Goal: Task Accomplishment & Management: Complete application form

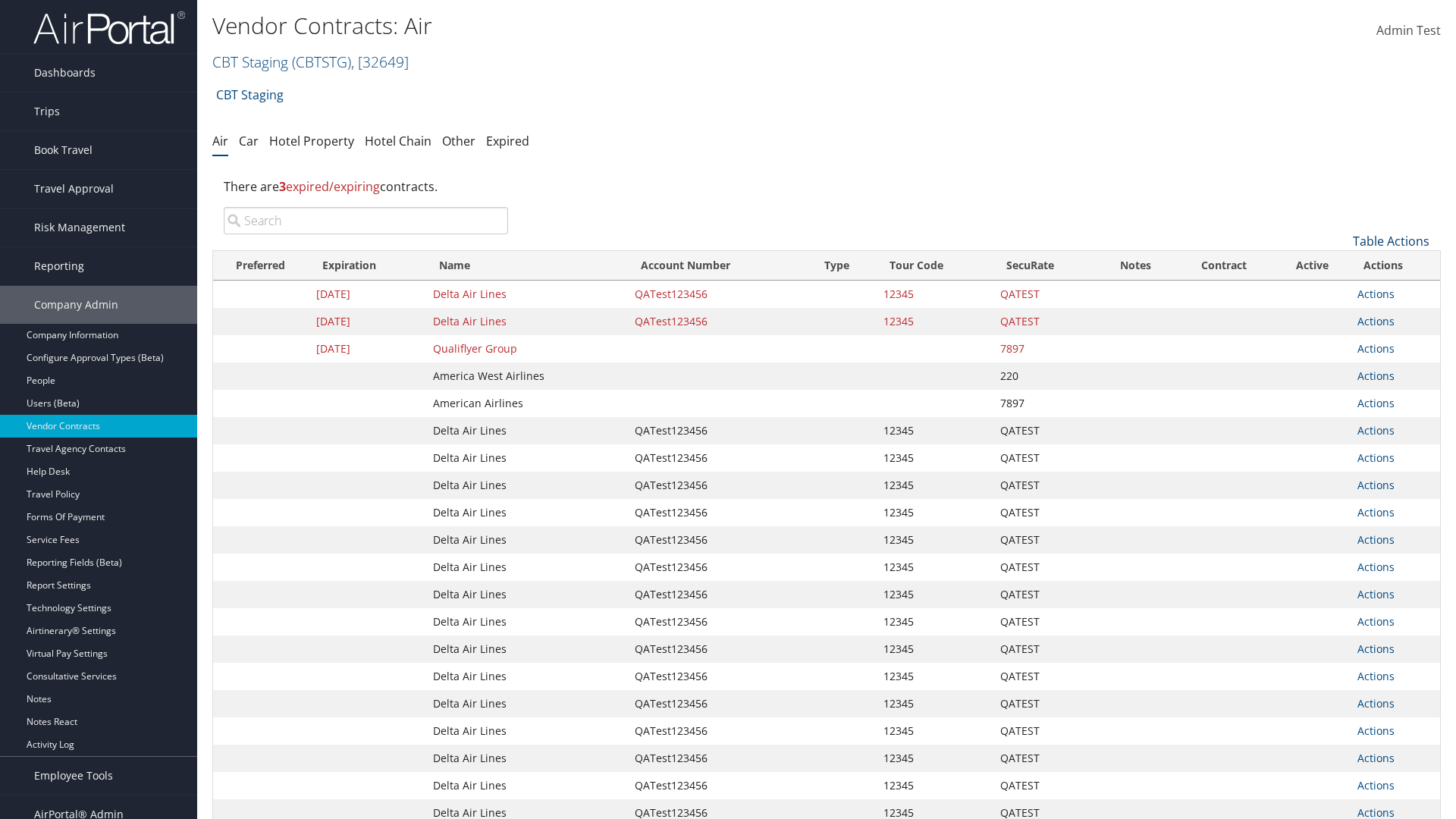
click at [1390, 241] on link "Table Actions" at bounding box center [1390, 241] width 76 height 16
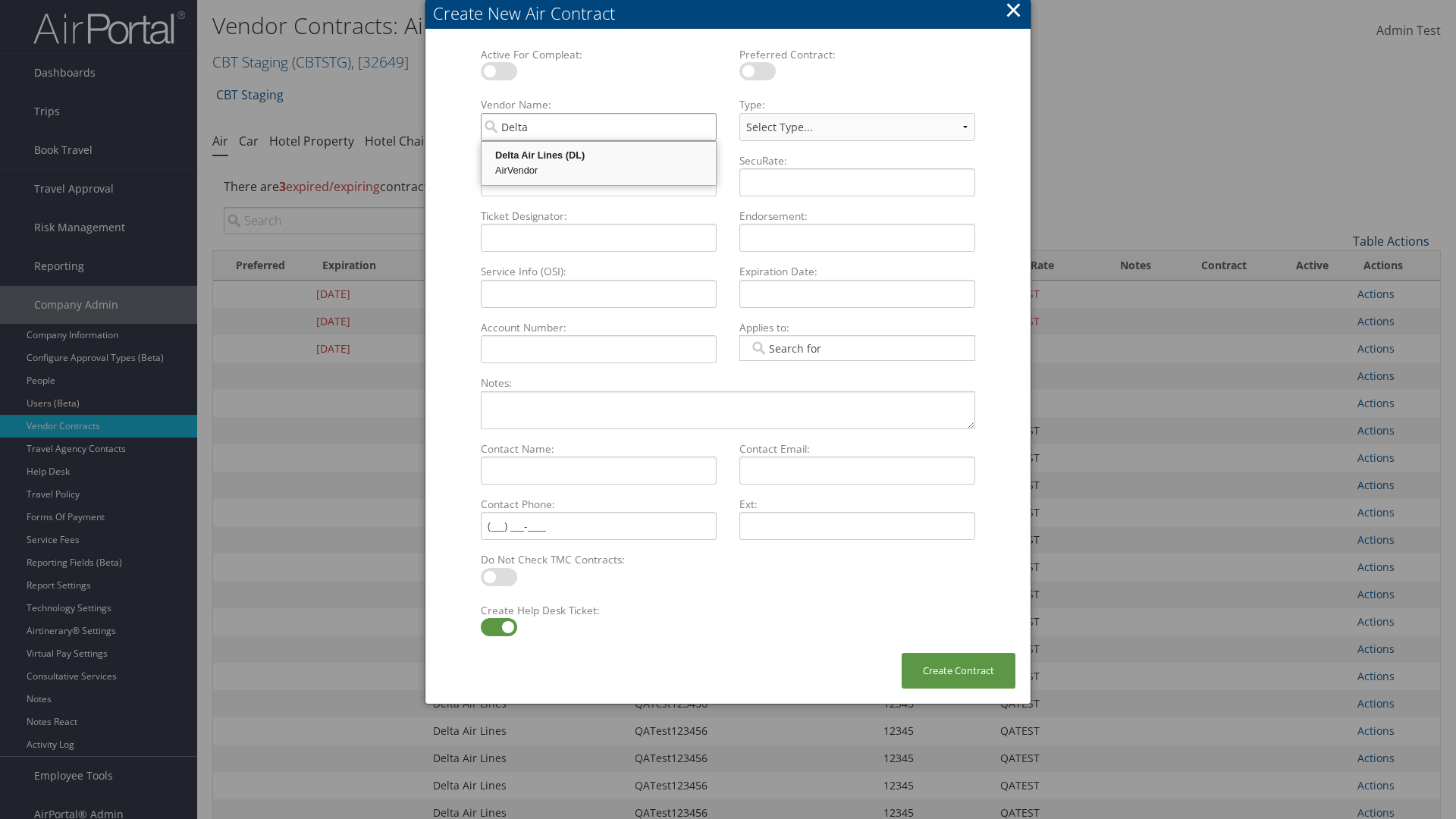
type input "Delta Air Lines"
select select "[object Object]"
type input "Delta Air Lines"
type input "QATest123456"
type input "12345"
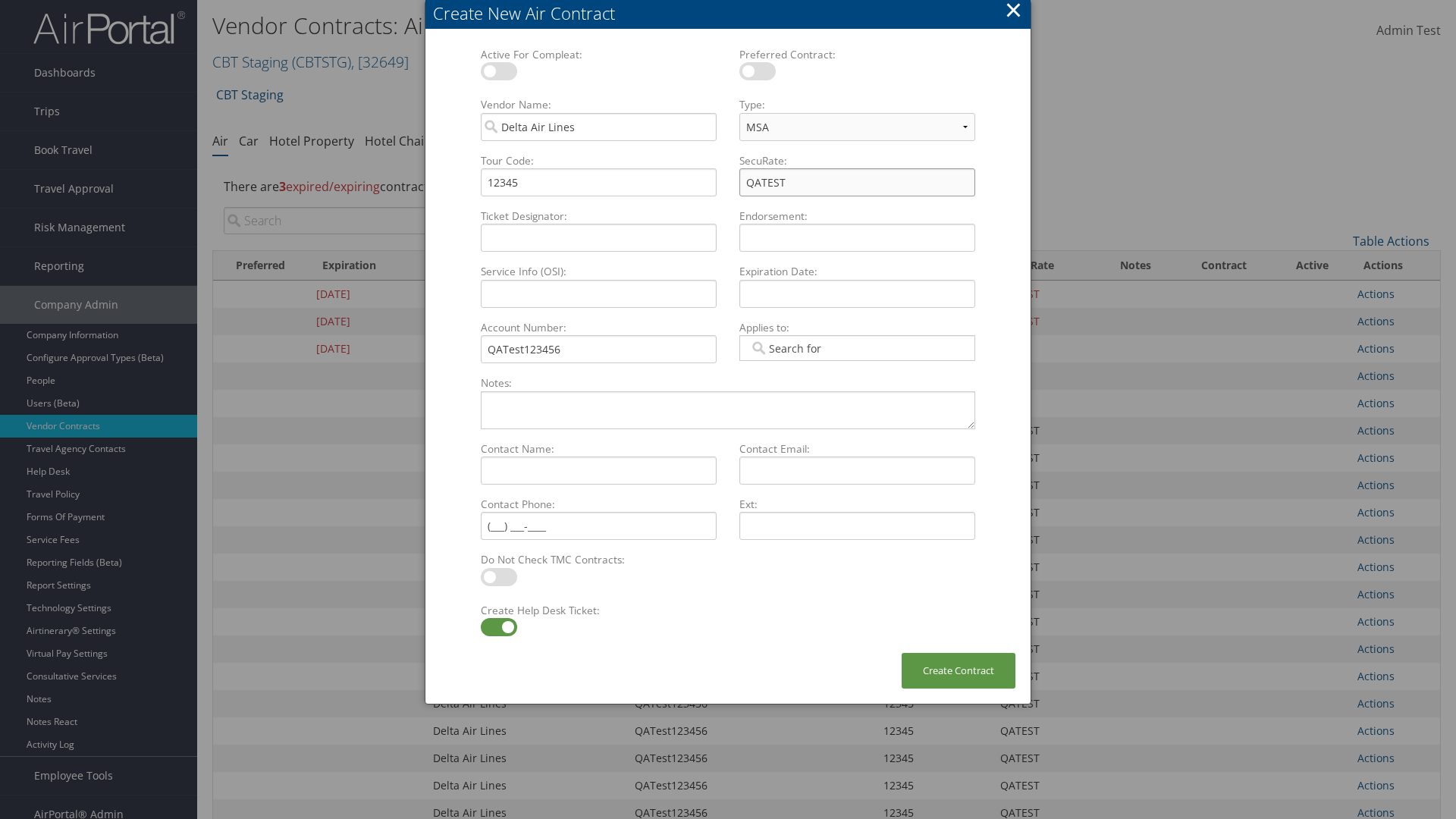
type input "QATEST"
click at [498, 627] on label at bounding box center [499, 627] width 36 height 18
click at [498, 627] on input "checkbox" at bounding box center [493, 629] width 10 height 10
checkbox input "false"
click at [958, 670] on button "Create Contract" at bounding box center [958, 670] width 113 height 35
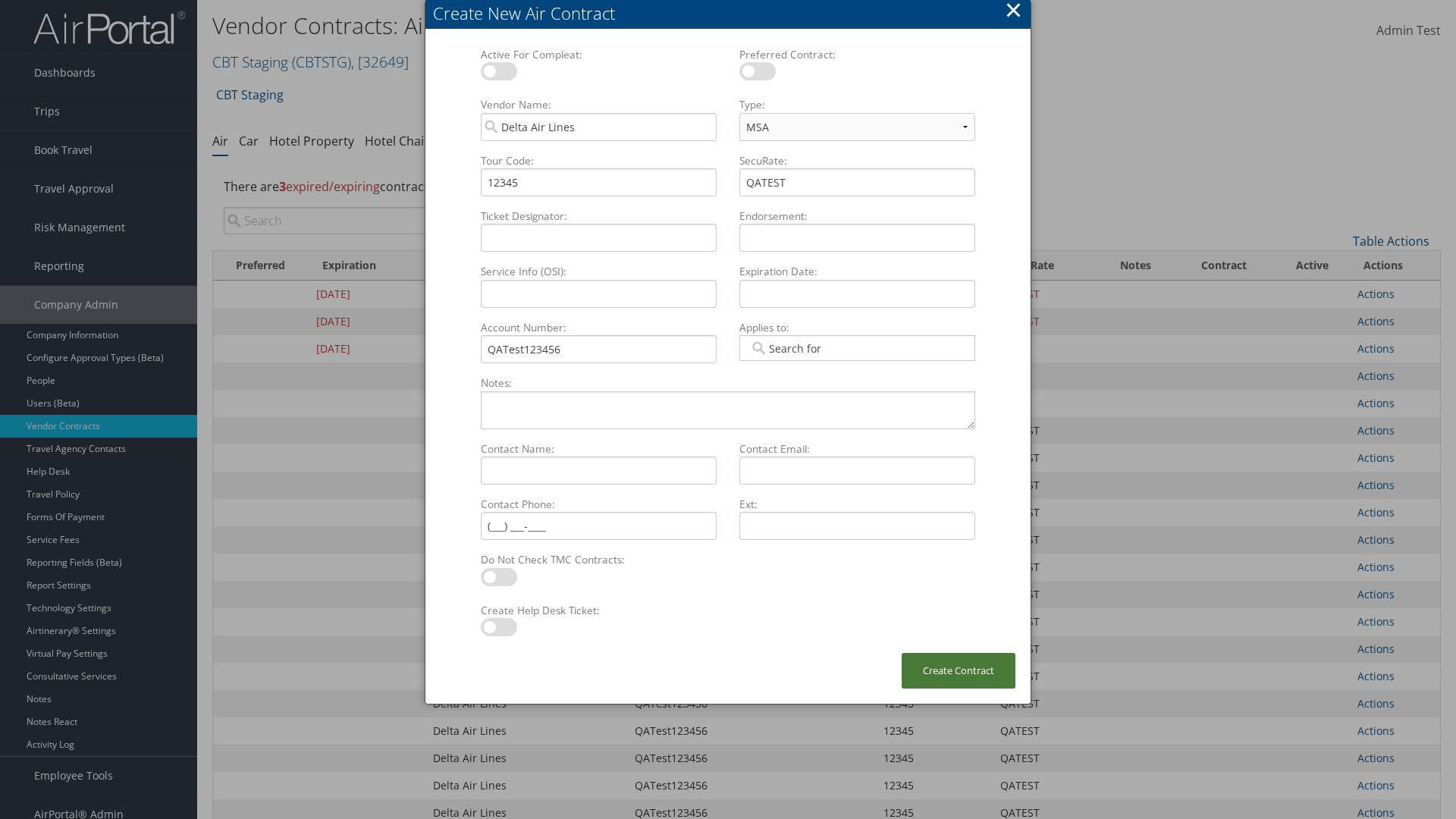
scroll to position [171, 0]
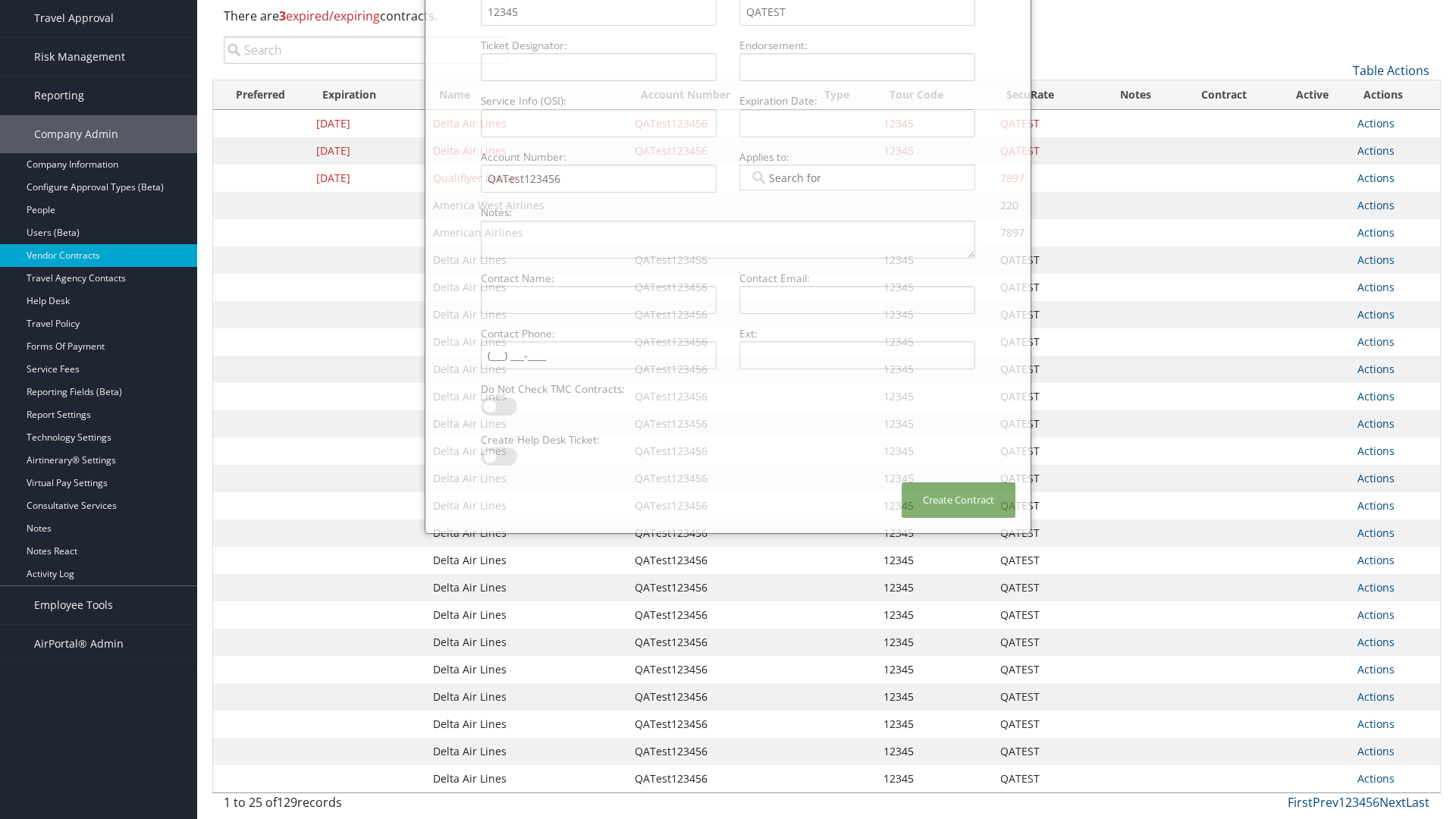
click at [366, 50] on input "search" at bounding box center [366, 49] width 284 height 27
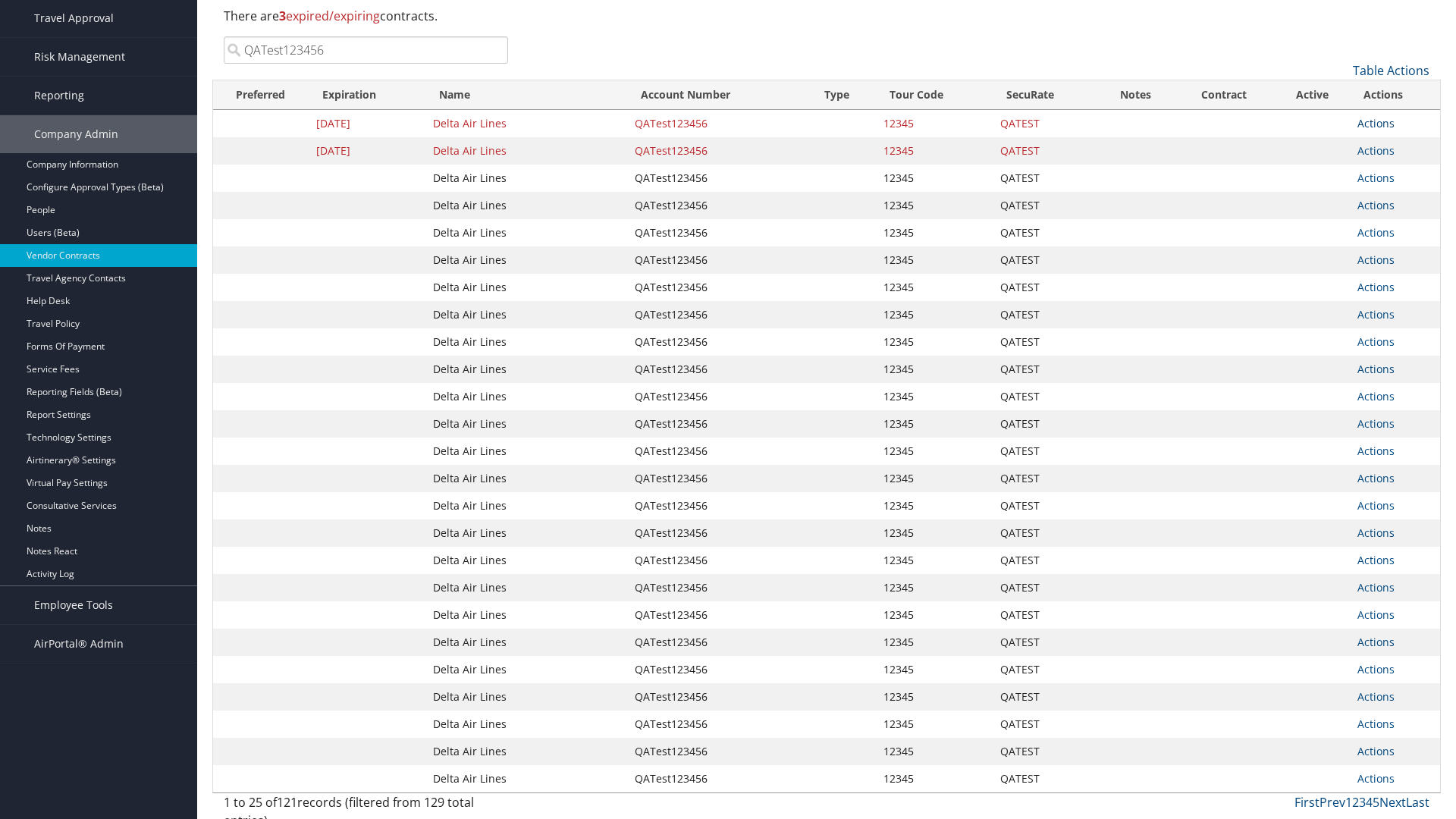
type input "QATest123456"
click at [1375, 122] on link "Actions" at bounding box center [1375, 123] width 37 height 15
click at [0, 0] on link "Delete" at bounding box center [0, 0] width 0 height 0
